Goal: Information Seeking & Learning: Learn about a topic

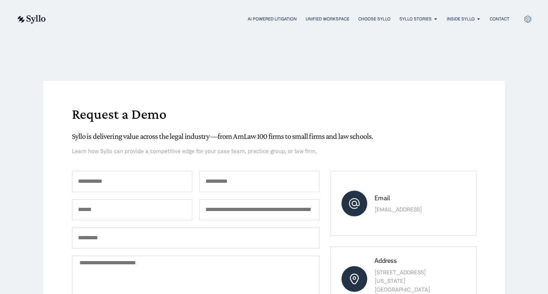
click at [42, 18] on img at bounding box center [30, 19] width 29 height 9
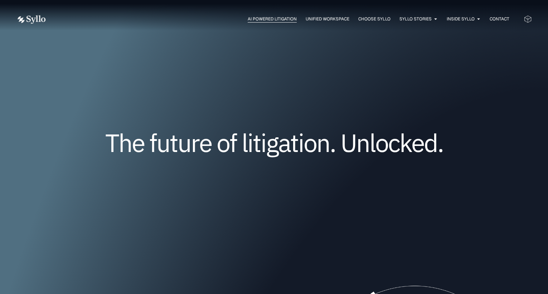
click at [276, 20] on span "AI Powered Litigation" at bounding box center [272, 19] width 49 height 6
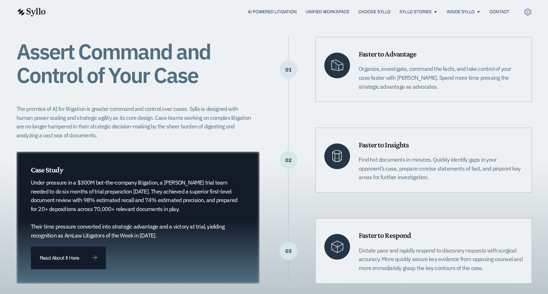
scroll to position [143, 0]
